Goal: Browse casually: Explore the website without a specific task or goal

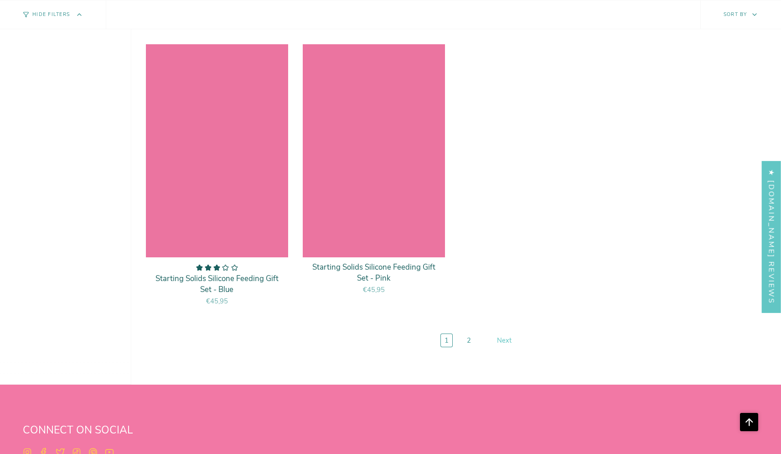
scroll to position [4059, 0]
